Goal: Information Seeking & Learning: Learn about a topic

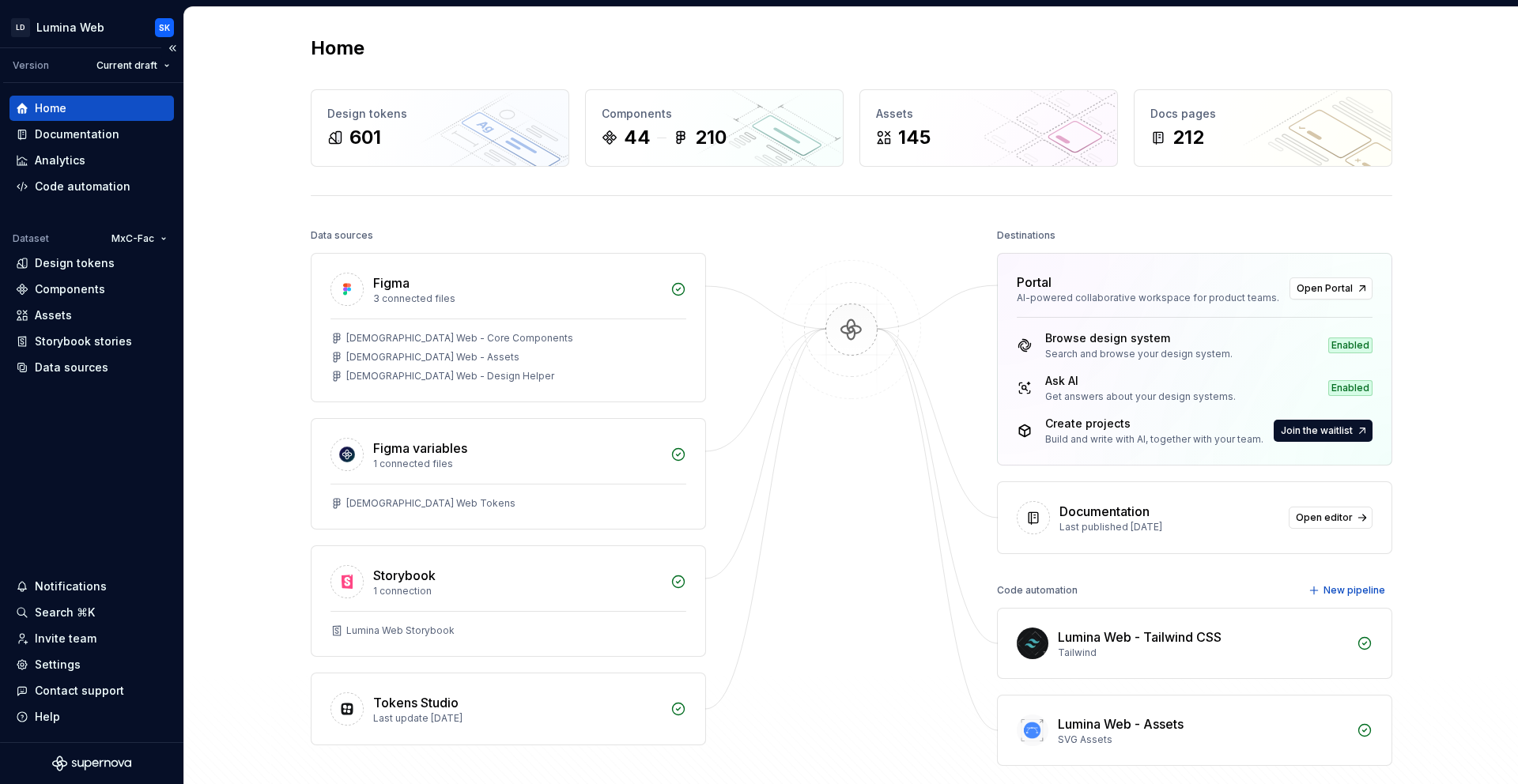
click at [109, 102] on div "Home" at bounding box center [91, 108] width 152 height 16
click at [1173, 137] on div "212" at bounding box center [1188, 137] width 31 height 25
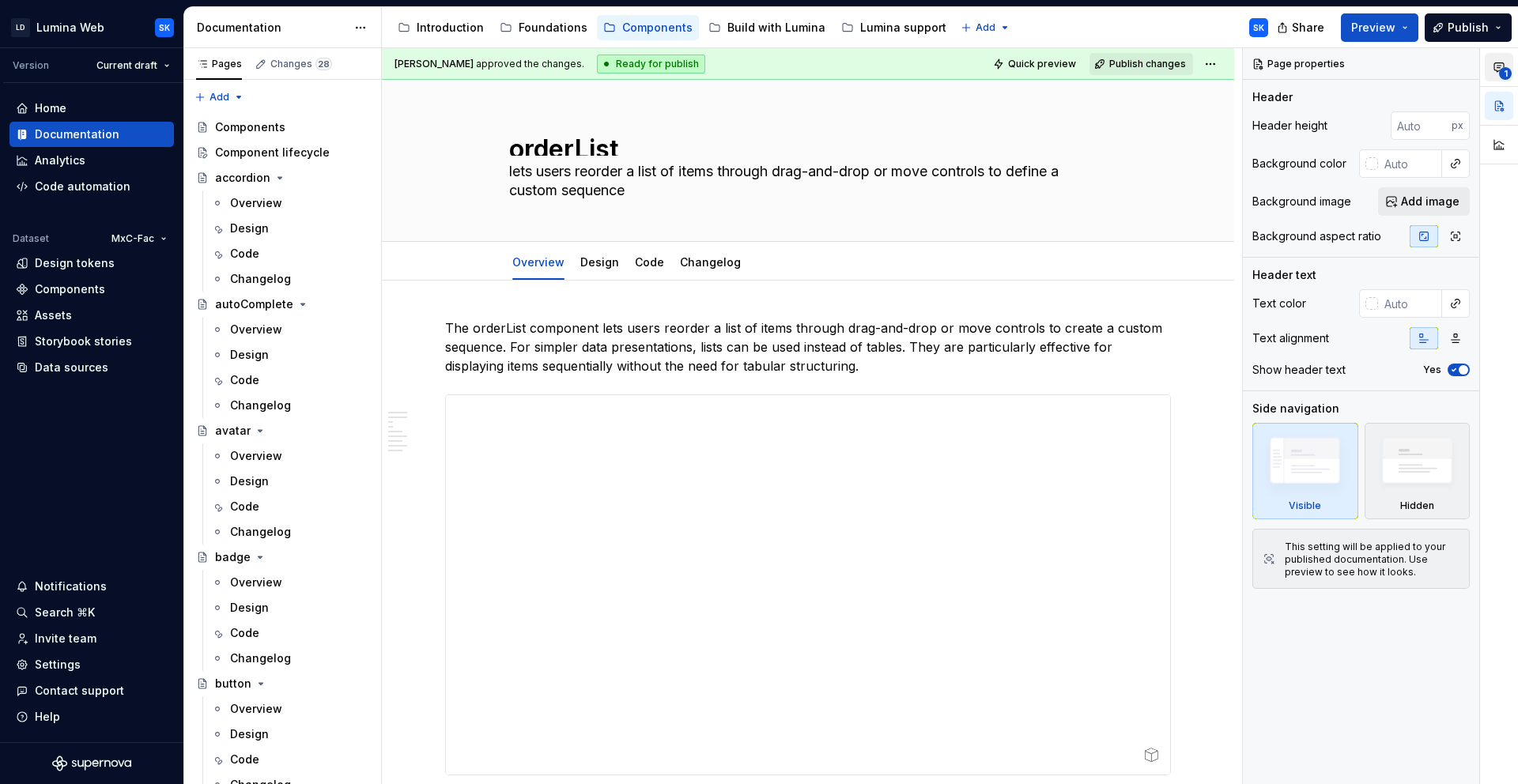
click at [1511, 66] on button "1" at bounding box center [1498, 66] width 29 height 29
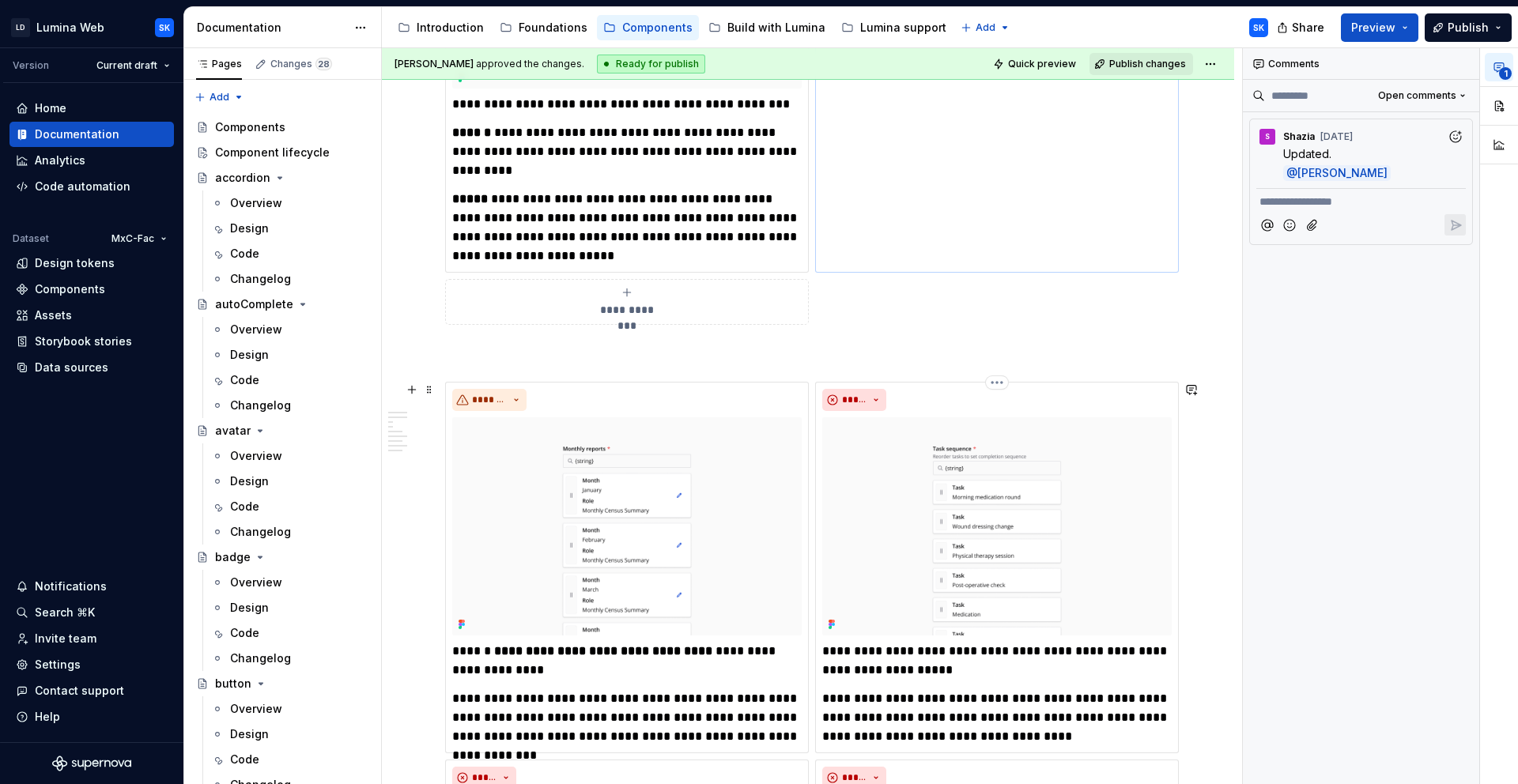
scroll to position [1748, 0]
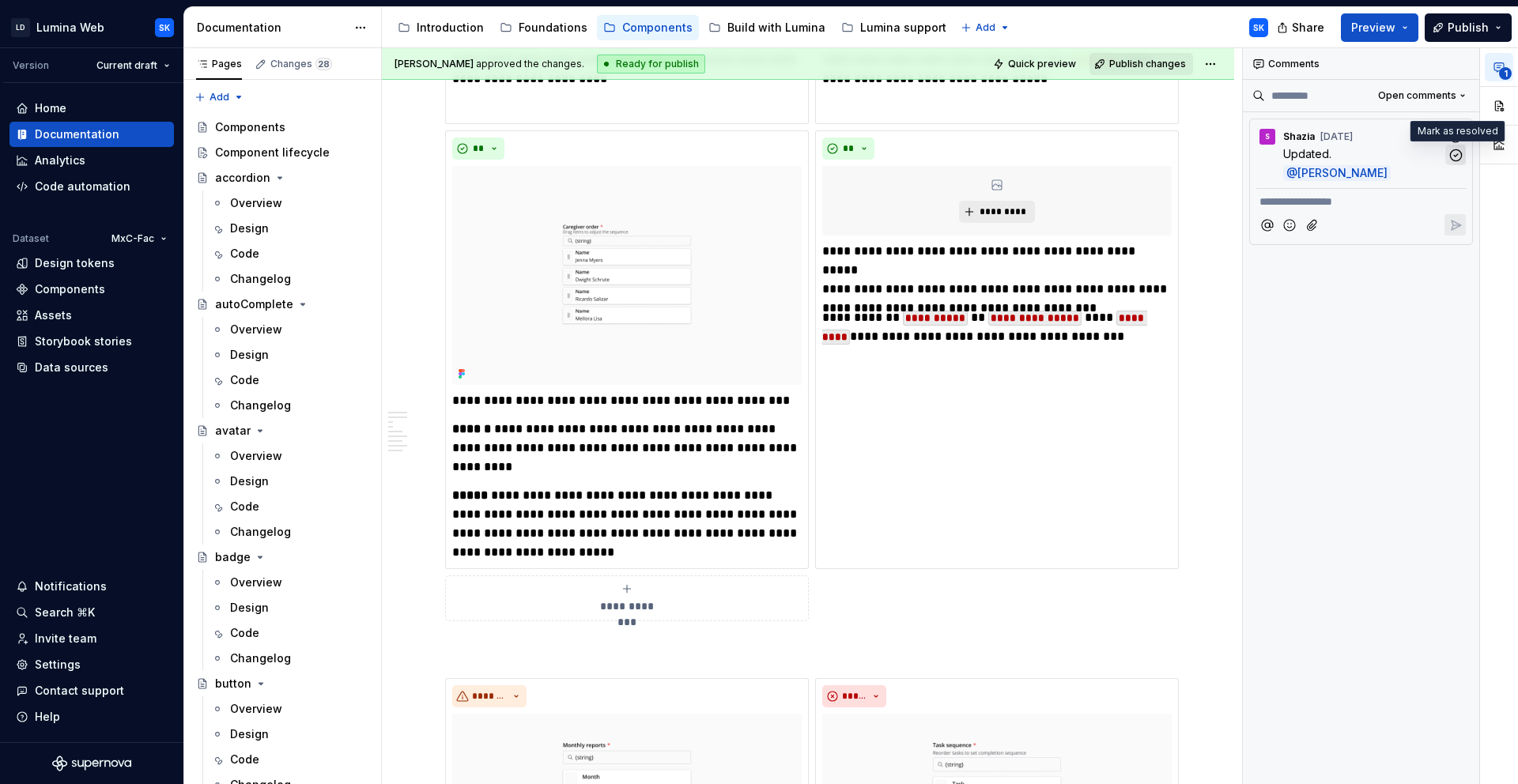
click at [1458, 151] on icon "button" at bounding box center [1456, 155] width 15 height 15
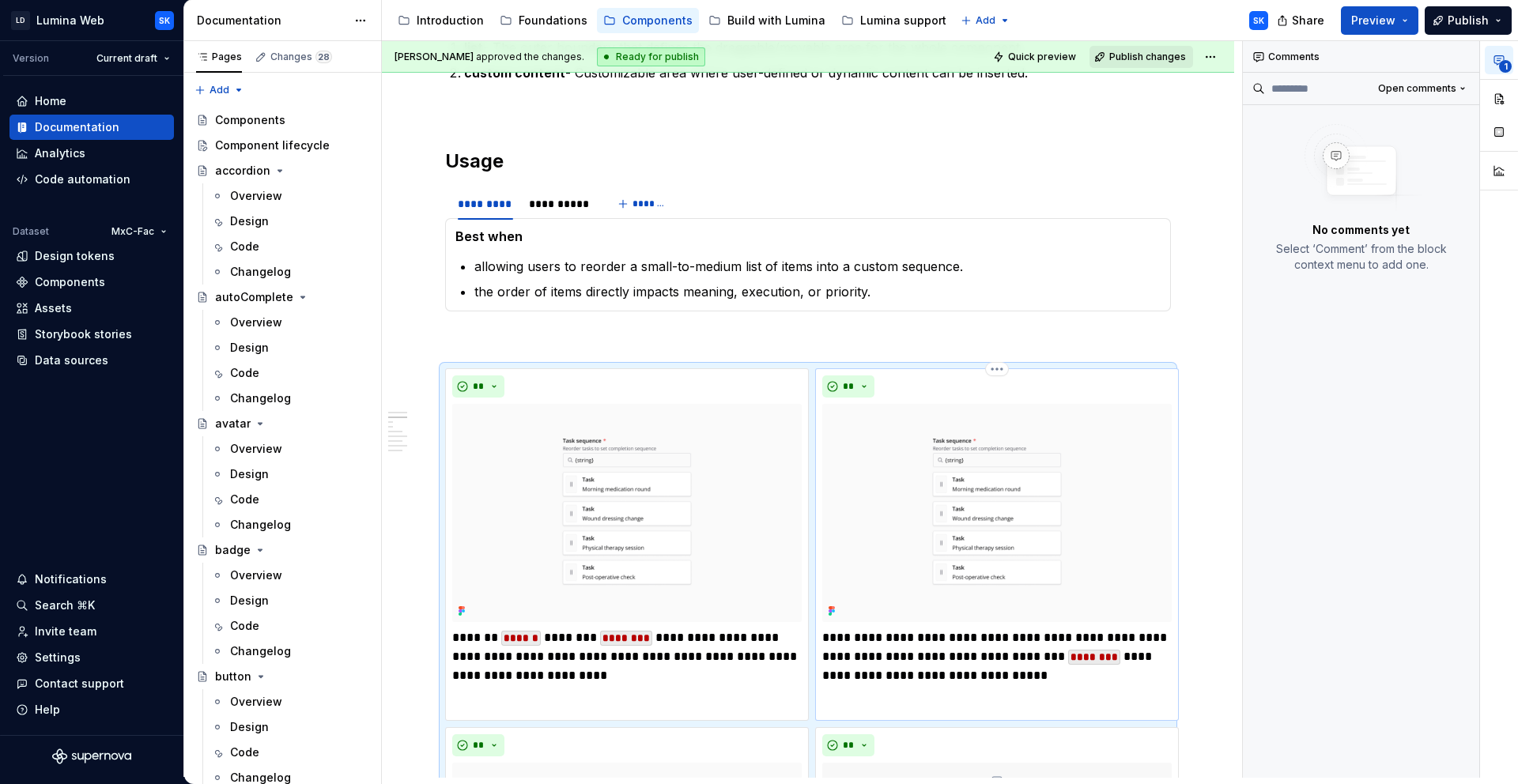
scroll to position [1139, 0]
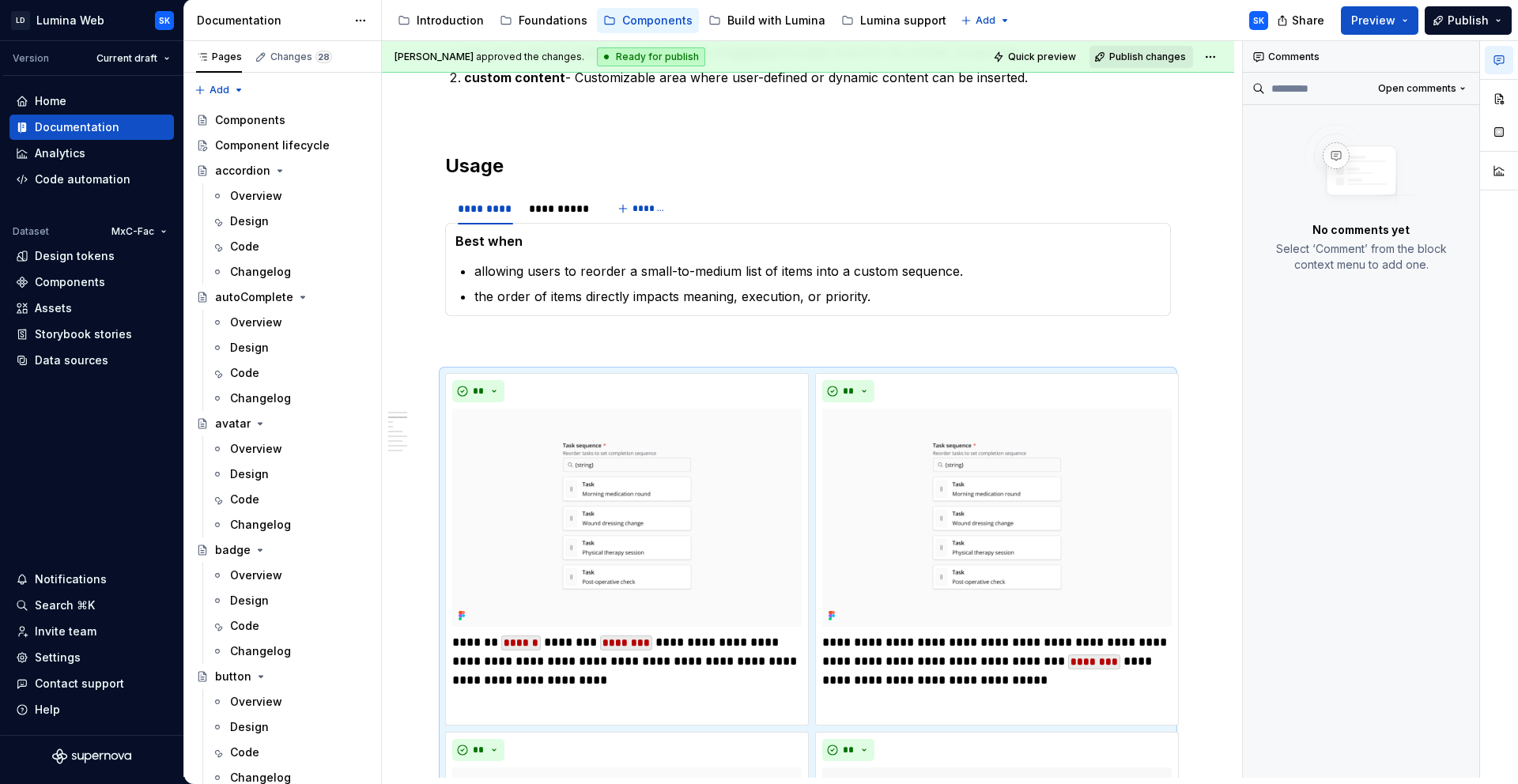
click at [954, 298] on p "the order of items directly impacts meaning, execution, or priority." at bounding box center [816, 296] width 686 height 19
type textarea "*"
click at [1071, 399] on div "**" at bounding box center [996, 391] width 349 height 22
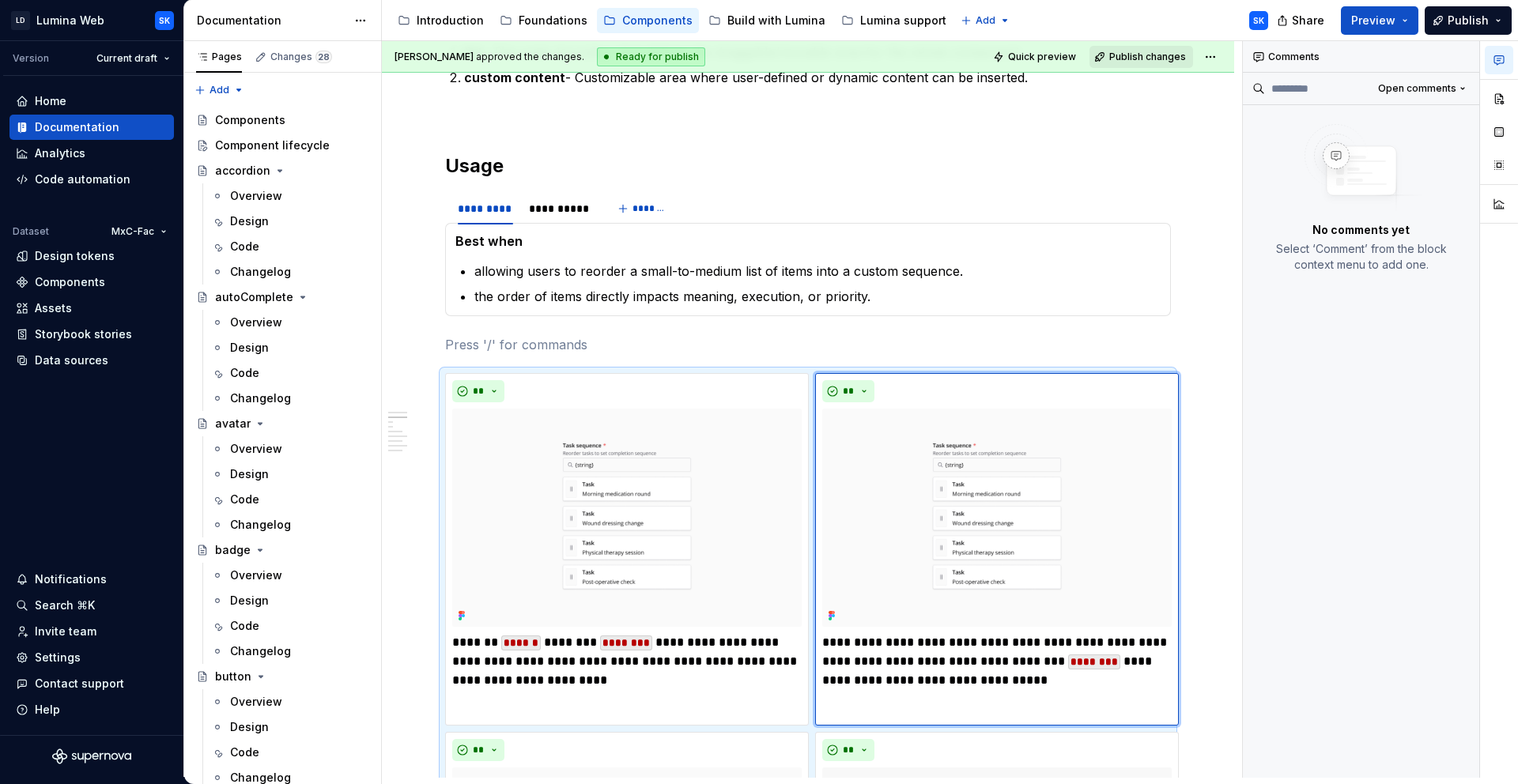
click at [445, 373] on div "**********" at bounding box center [807, 797] width 725 height 849
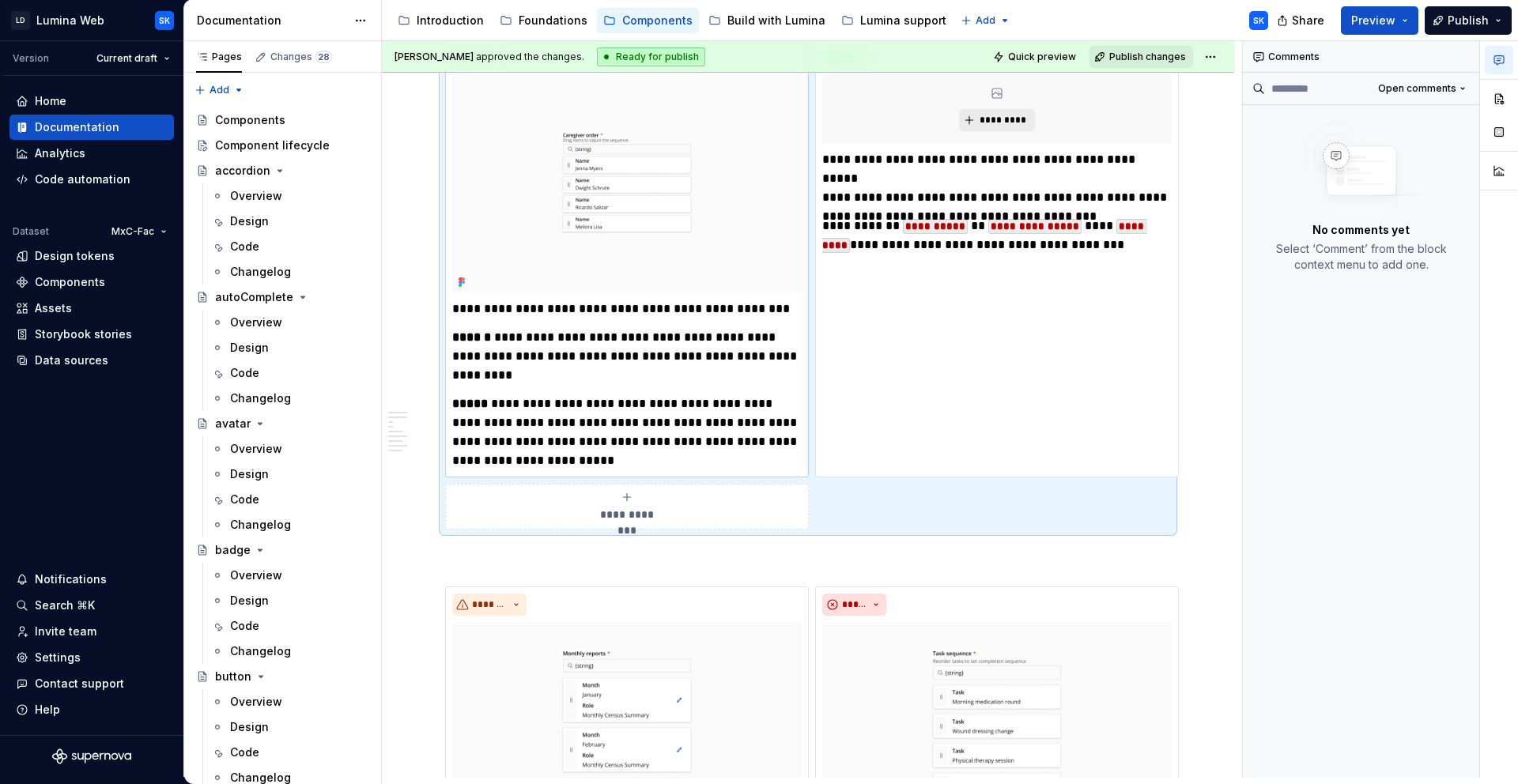
scroll to position [1926, 0]
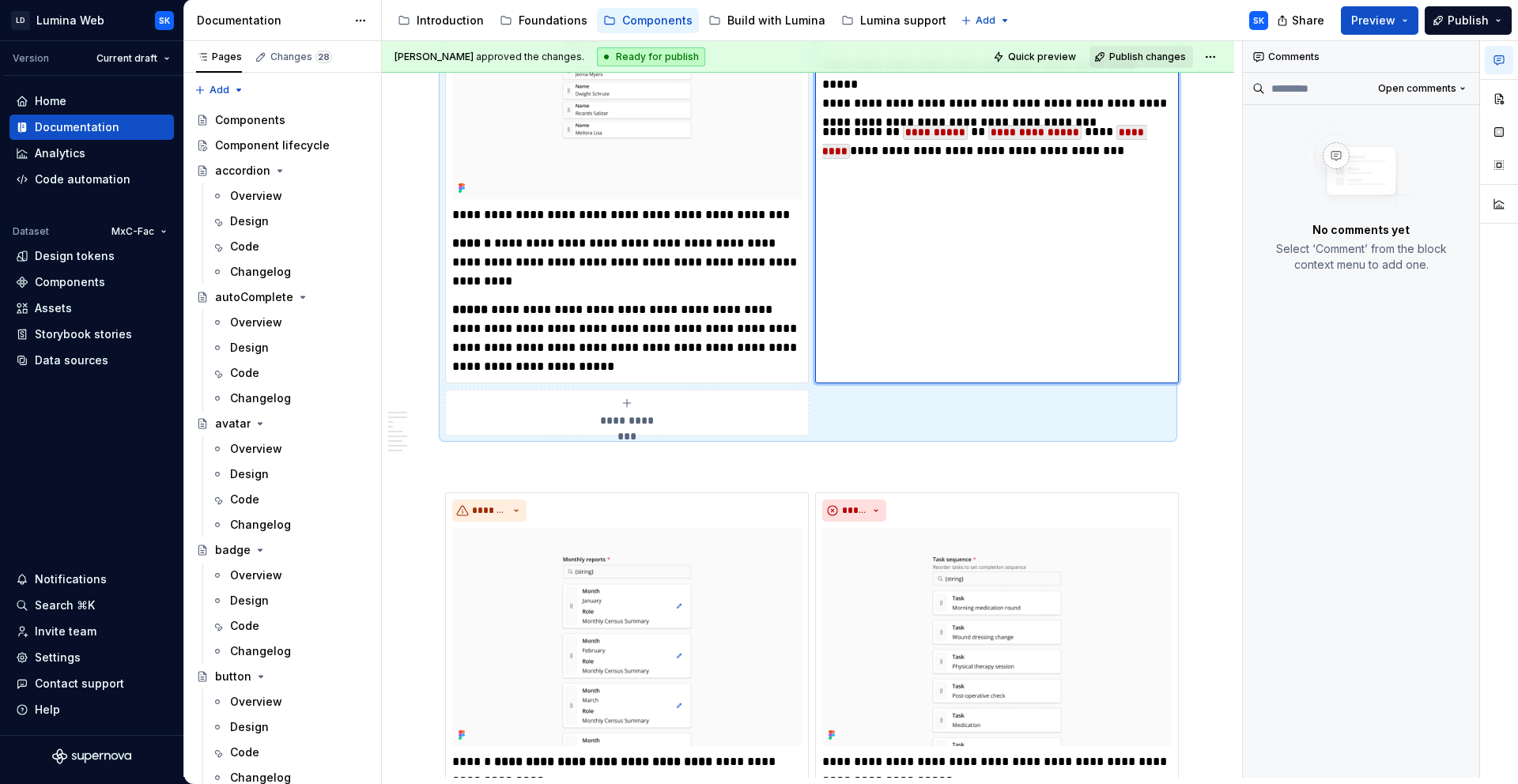
click at [1006, 166] on div "**********" at bounding box center [996, 163] width 364 height 438
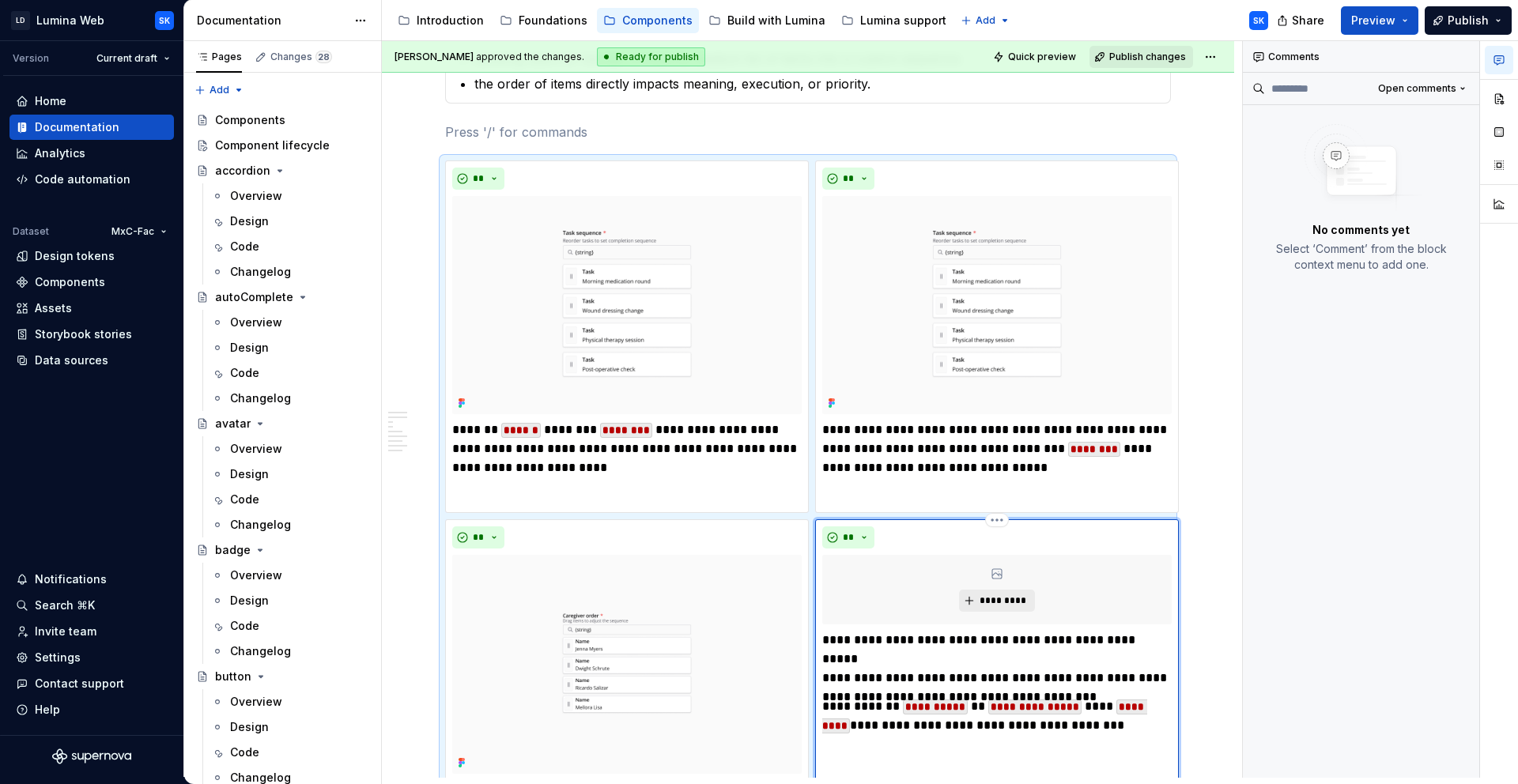
scroll to position [1257, 0]
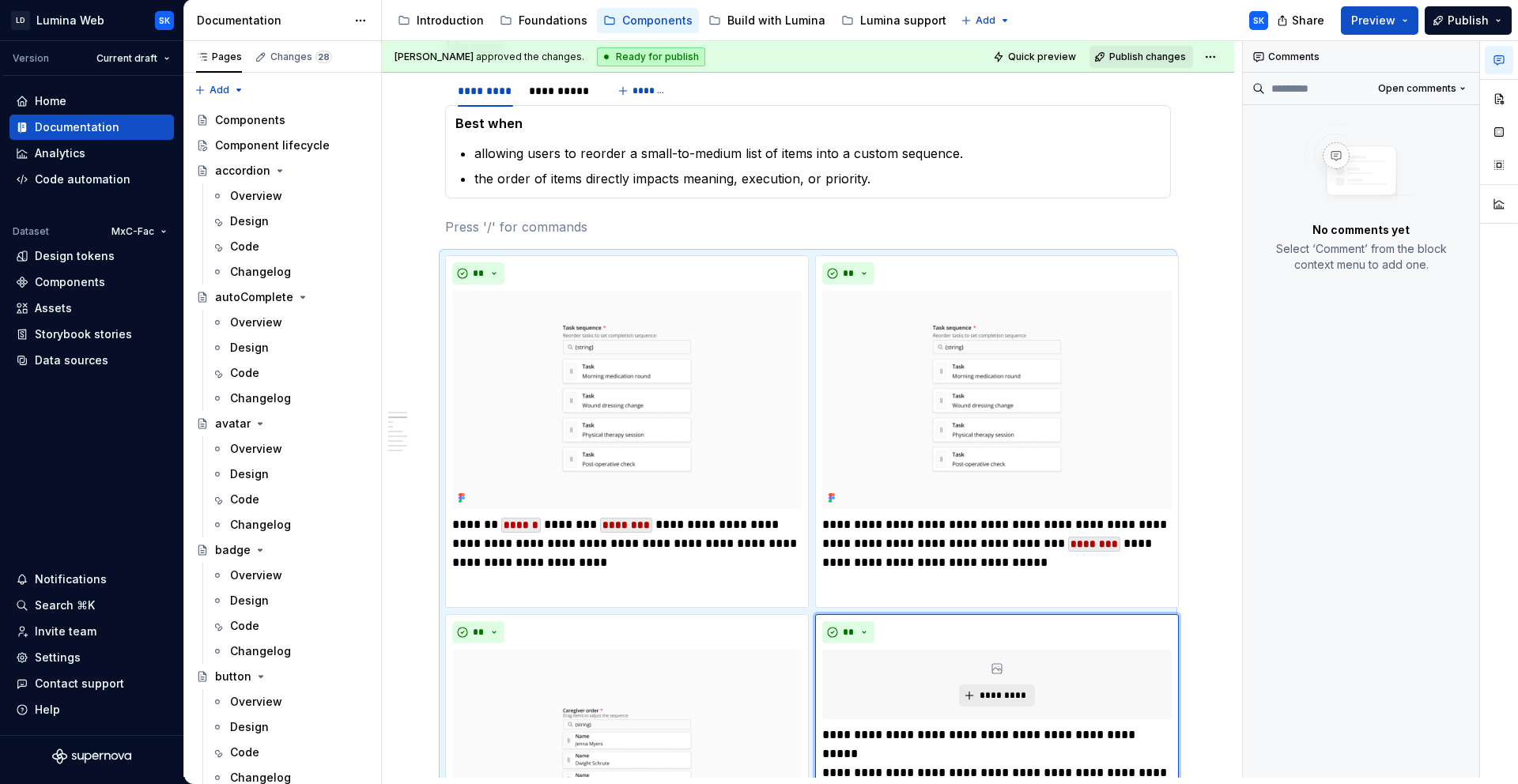
click at [1327, 226] on p "No comments yet" at bounding box center [1360, 229] width 97 height 16
click at [1113, 149] on p "allowing users to reorder a small-to-medium list of items into a custom sequenc…" at bounding box center [816, 153] width 686 height 19
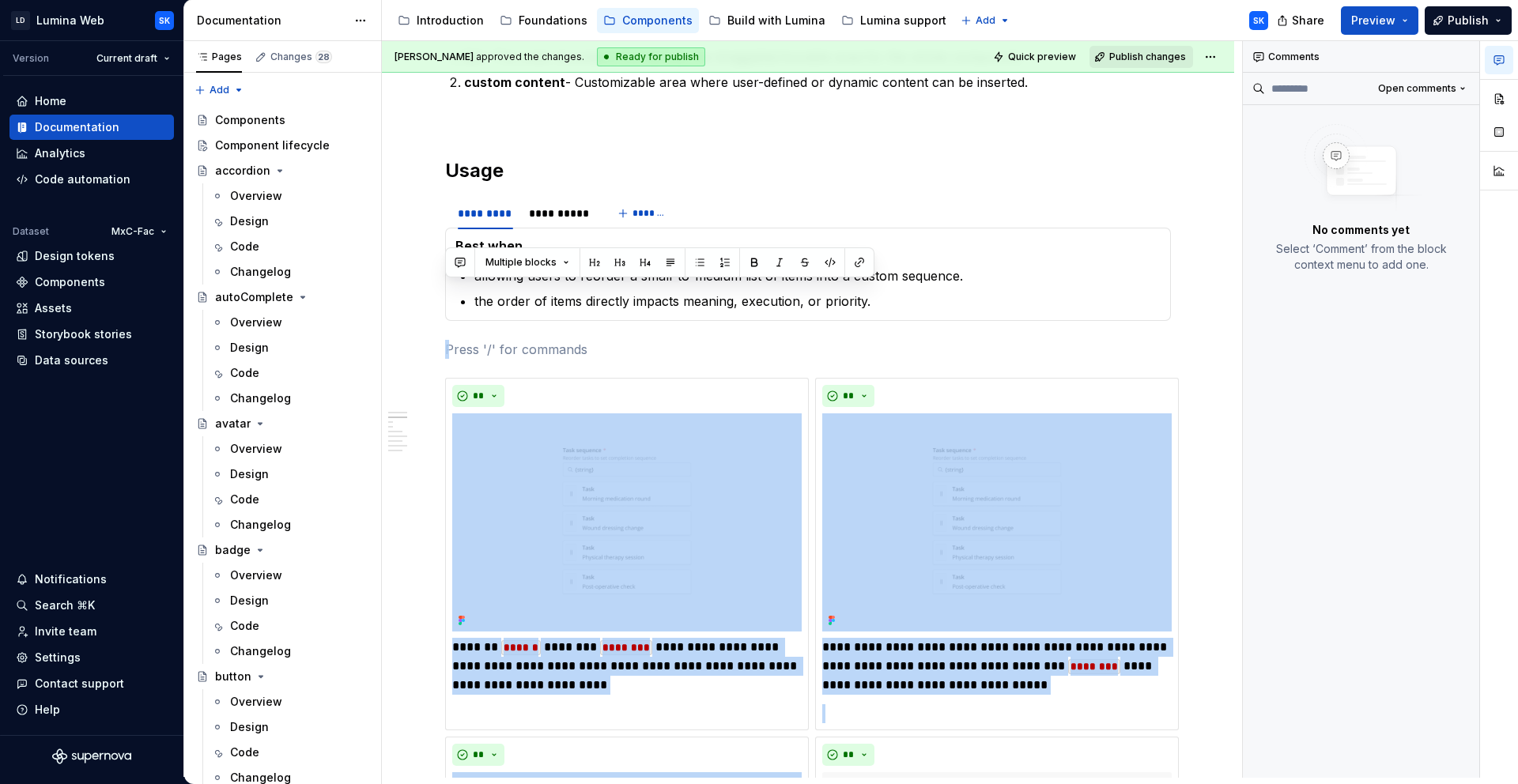
scroll to position [1133, 0]
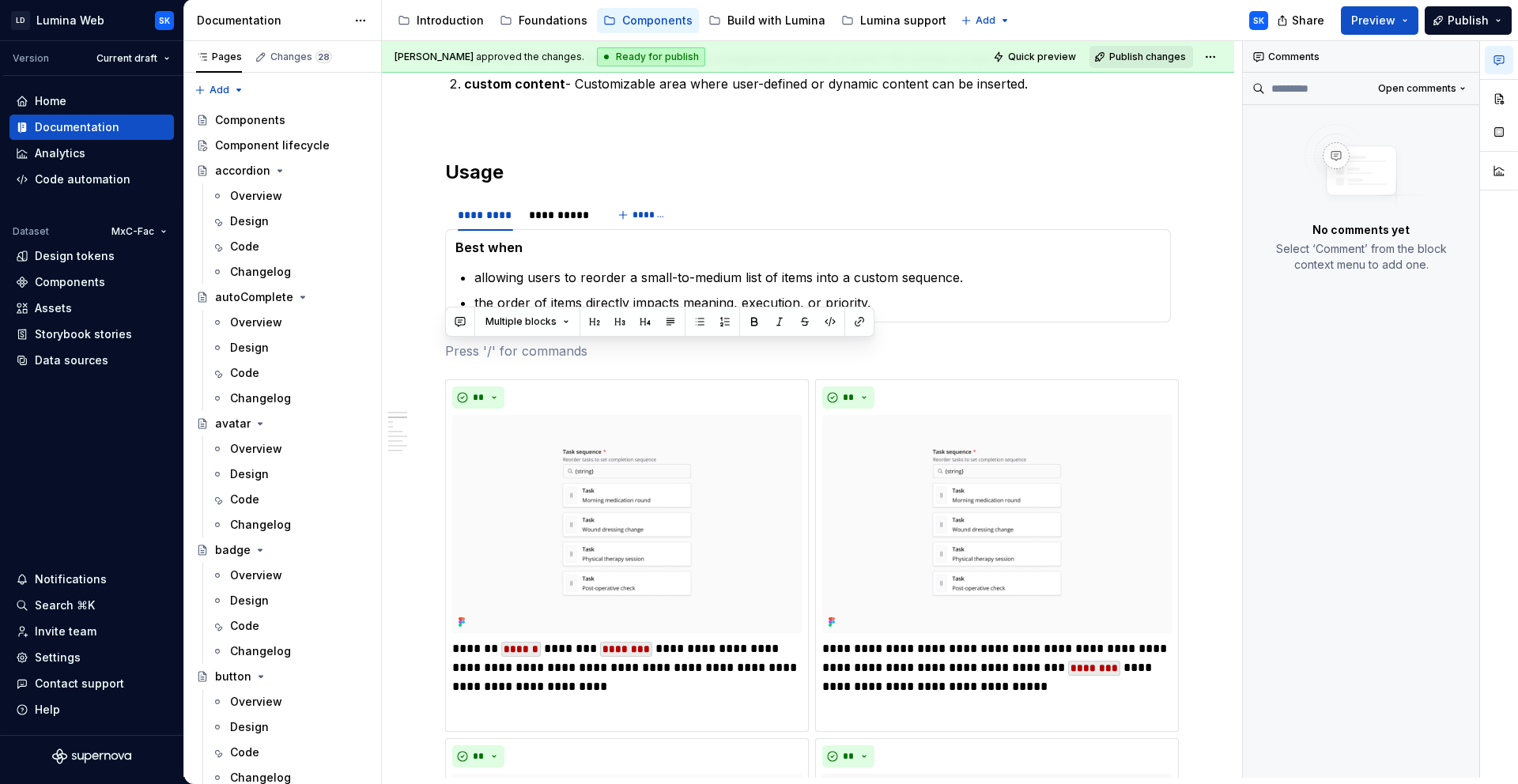
click at [709, 236] on div "Best when allowing users to reorder a small-to-medium list of items into a cust…" at bounding box center [807, 276] width 725 height 94
click at [449, 235] on div "Best when allowing users to reorder a small-to-medium list of items into a cust…" at bounding box center [807, 276] width 725 height 94
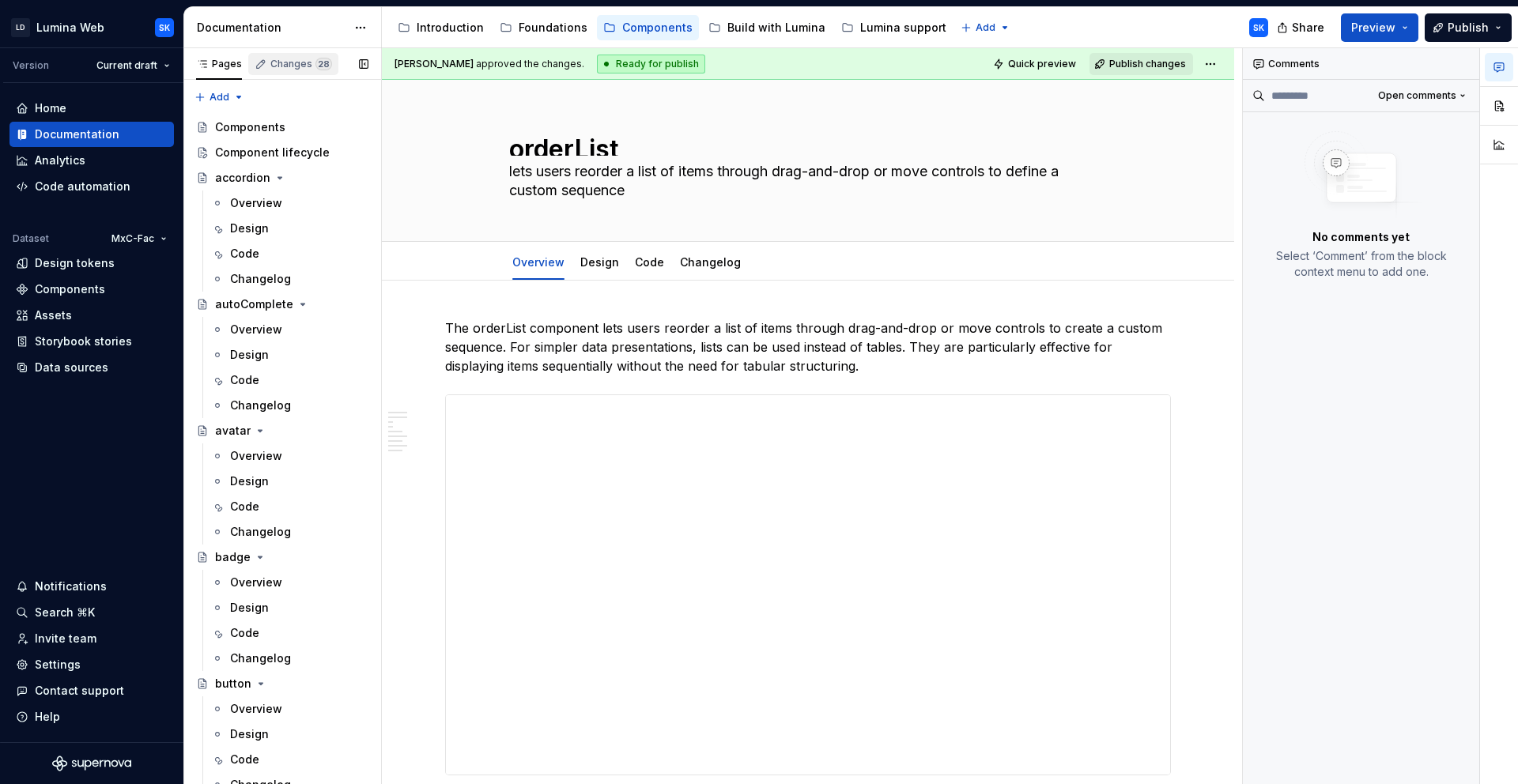
click at [300, 62] on div "Changes 28" at bounding box center [301, 63] width 62 height 12
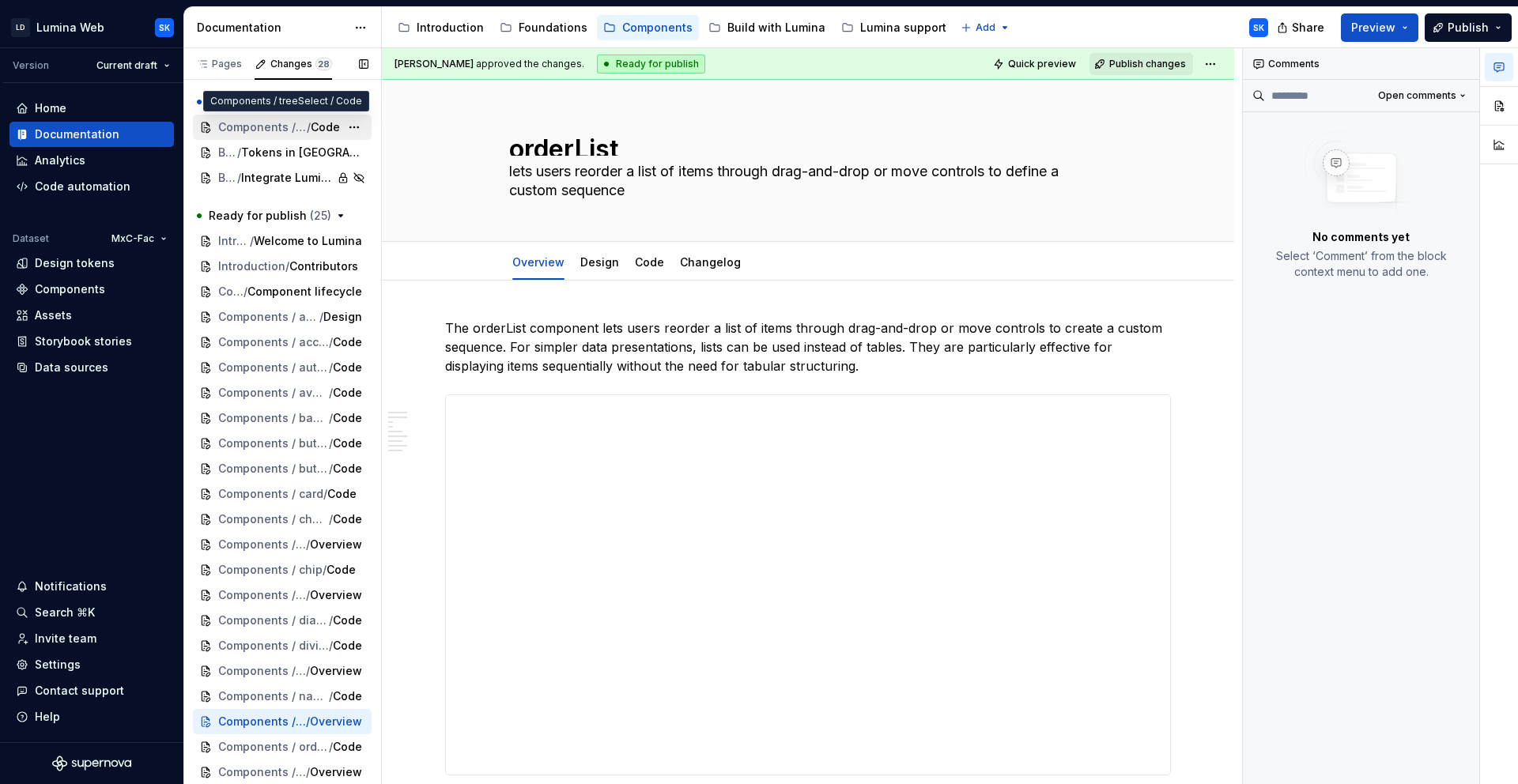
click at [285, 128] on span "Components / treeSelect" at bounding box center [263, 126] width 89 height 16
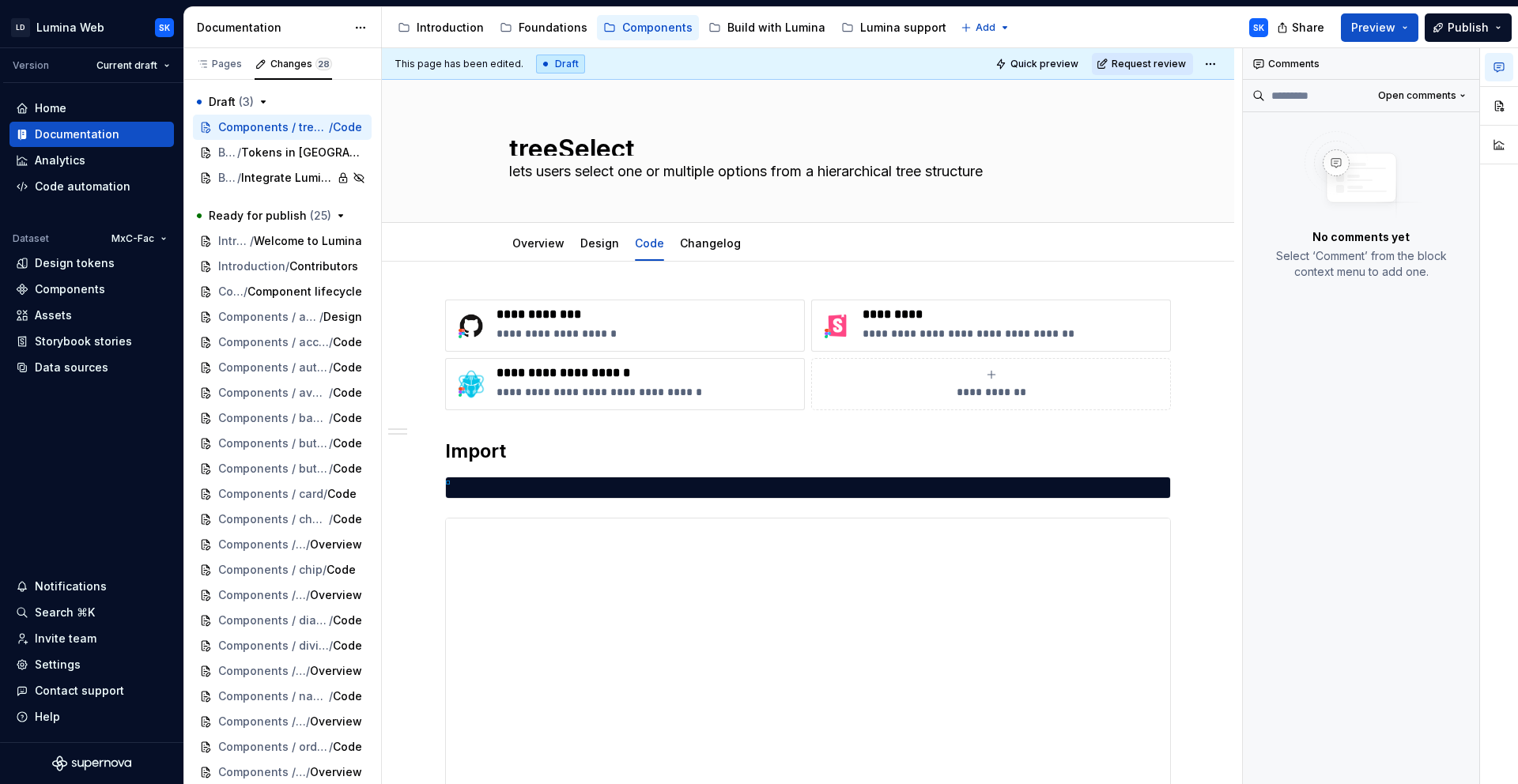
type textarea "*"
